Goal: Check status: Check status

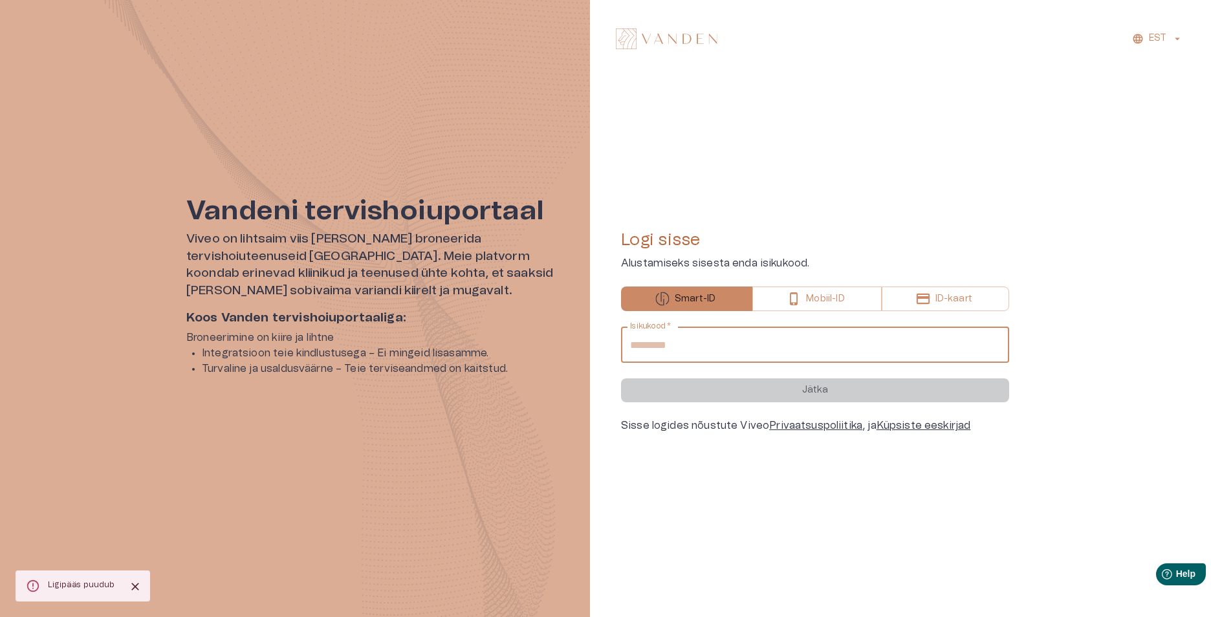
click at [679, 343] on div "Isikukood   * Isikukood   *" at bounding box center [815, 345] width 388 height 36
click at [675, 344] on input "Isikukood   *" at bounding box center [815, 345] width 388 height 36
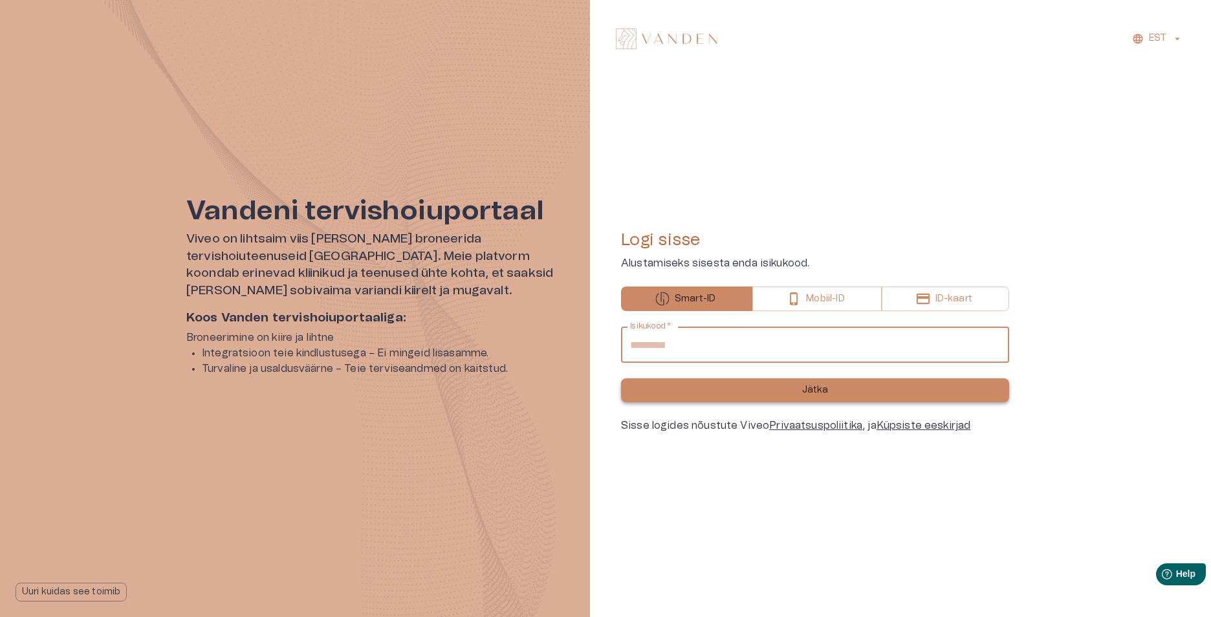
type input "**********"
click at [798, 386] on button "Jätka" at bounding box center [815, 390] width 388 height 24
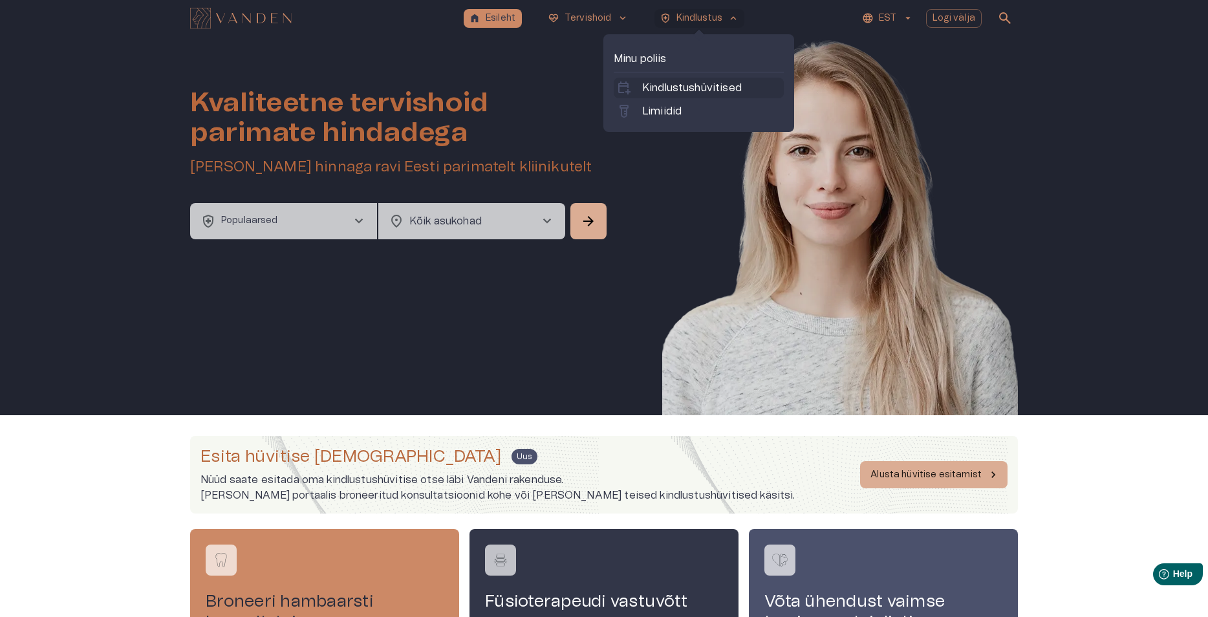
click at [676, 89] on p "Kindlustushüvitised" at bounding box center [692, 88] width 100 height 16
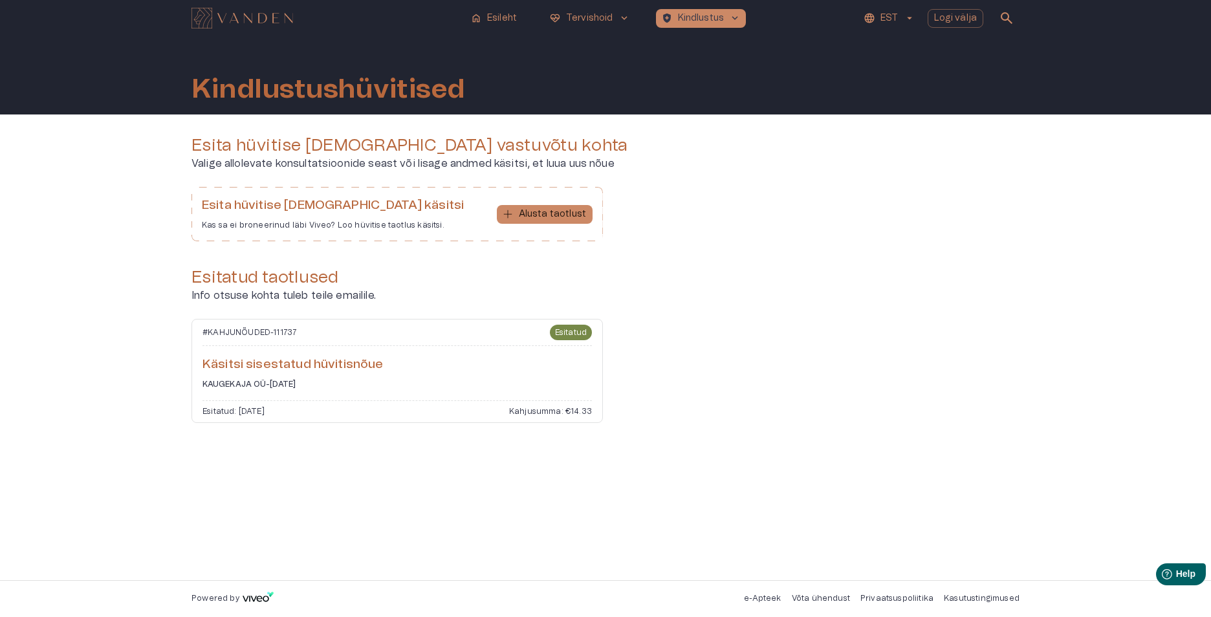
click at [244, 375] on div "Käsitsi sisestatud hüvitisnõue KAUGEKAJA OÜ - [DATE]" at bounding box center [396, 372] width 389 height 33
click at [242, 384] on h6 "KAUGEKAJA OÜ - [DATE]" at bounding box center [396, 384] width 389 height 11
click at [242, 402] on div "Esitatud: [DATE] Kahjusumma: €14.33" at bounding box center [396, 408] width 389 height 17
click at [242, 408] on p "Esitatud: [DATE]" at bounding box center [233, 411] width 62 height 11
click at [242, 413] on p "Esitatud: [DATE]" at bounding box center [233, 411] width 62 height 11
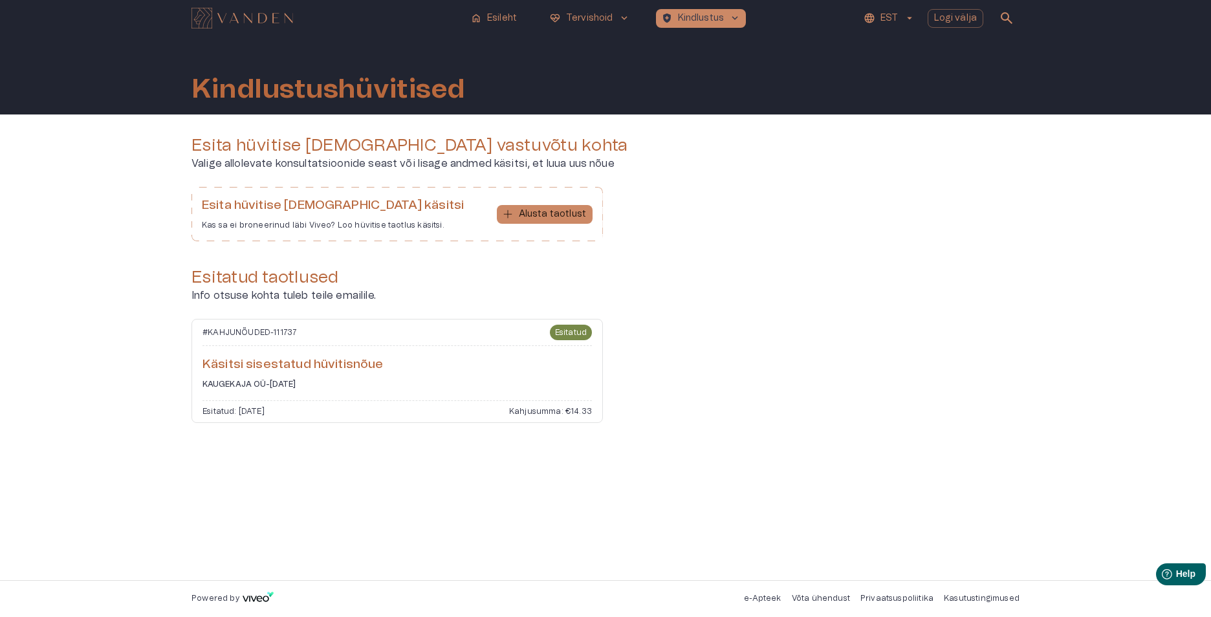
click at [806, 17] on div "EST Logi välja search" at bounding box center [885, 18] width 268 height 26
click at [264, 365] on h6 "Käsitsi sisestatud hüvitisnõue" at bounding box center [396, 364] width 389 height 17
drag, startPoint x: 264, startPoint y: 365, endPoint x: 242, endPoint y: 371, distance: 22.8
click at [248, 370] on h6 "Käsitsi sisestatud hüvitisnõue" at bounding box center [396, 364] width 389 height 17
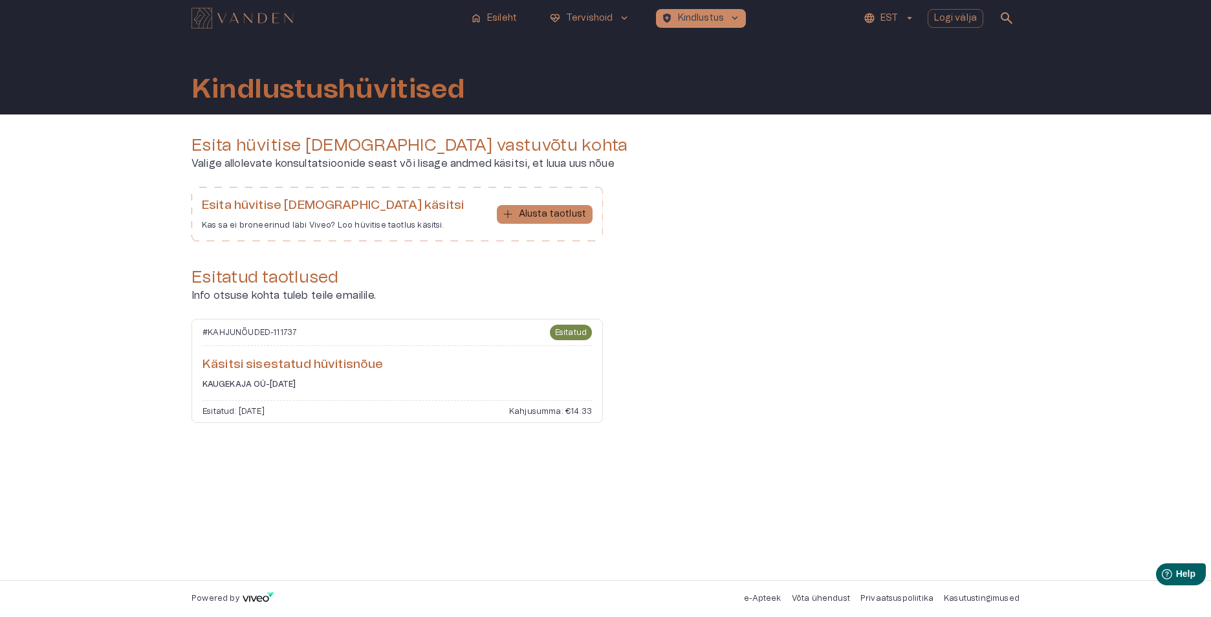
click at [237, 337] on p "# KAHJUNÕUDED - 111737" at bounding box center [249, 332] width 94 height 11
